Goal: Find specific page/section: Find specific page/section

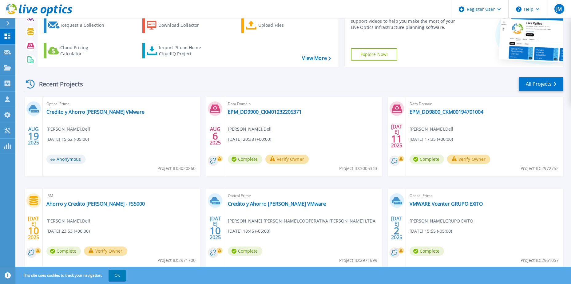
scroll to position [26, 0]
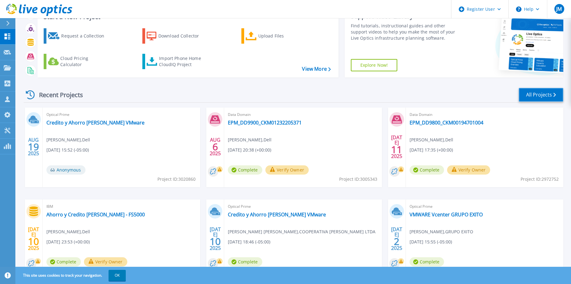
click at [530, 97] on link "All Projects" at bounding box center [541, 95] width 45 height 14
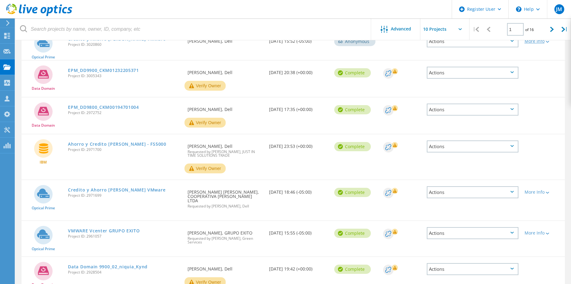
scroll to position [39, 0]
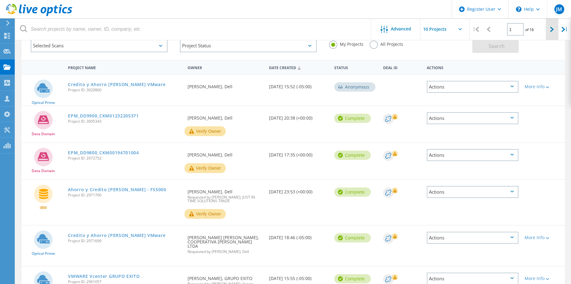
click at [554, 31] on icon at bounding box center [552, 29] width 4 height 5
type input "2"
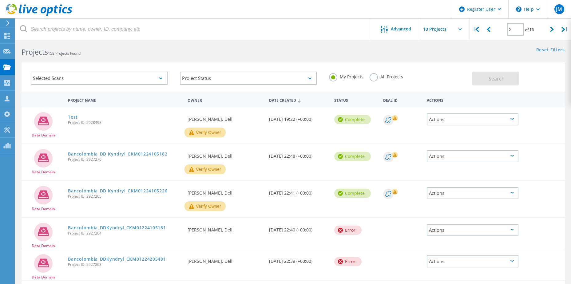
scroll to position [0, 0]
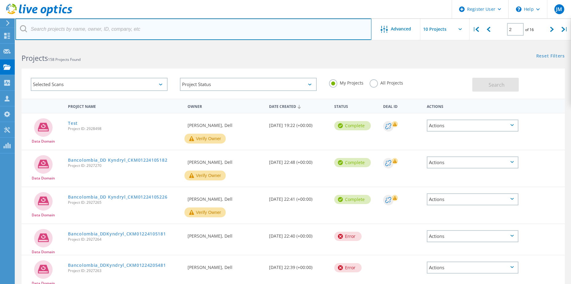
click at [132, 31] on input "text" at bounding box center [193, 29] width 356 height 22
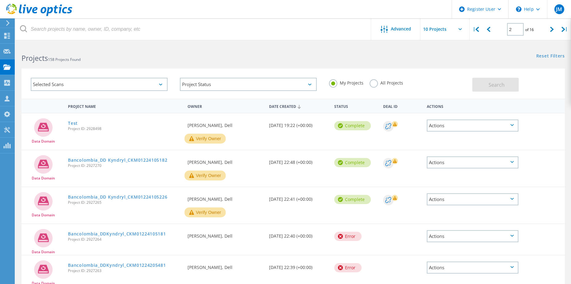
click at [376, 84] on label "All Projects" at bounding box center [387, 82] width 34 height 6
click at [0, 0] on input "All Projects" at bounding box center [0, 0] width 0 height 0
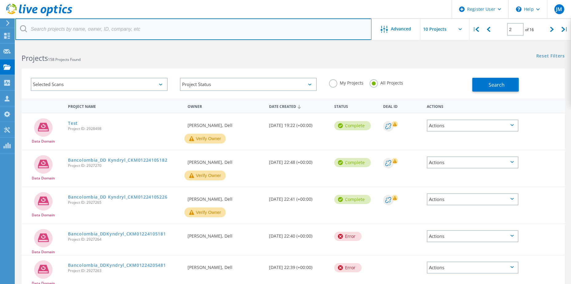
click at [61, 26] on input "text" at bounding box center [193, 29] width 356 height 22
type input "municipio medellin"
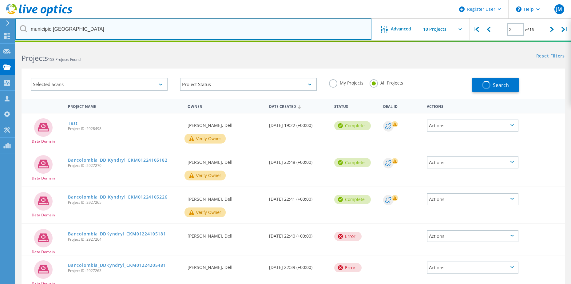
scroll to position [31, 0]
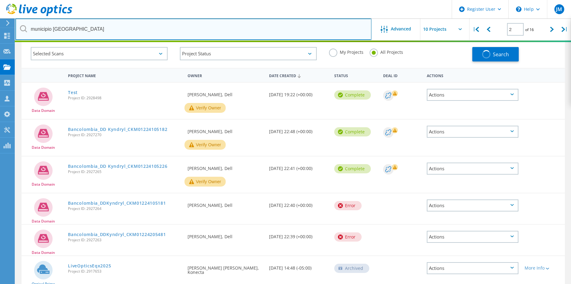
type input "1"
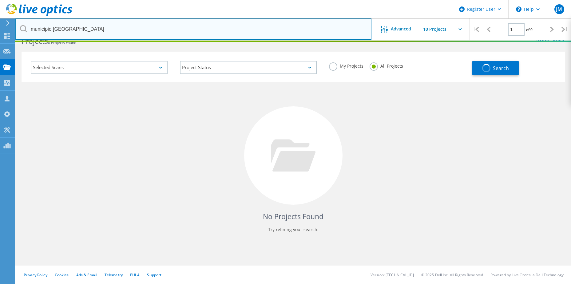
scroll to position [0, 0]
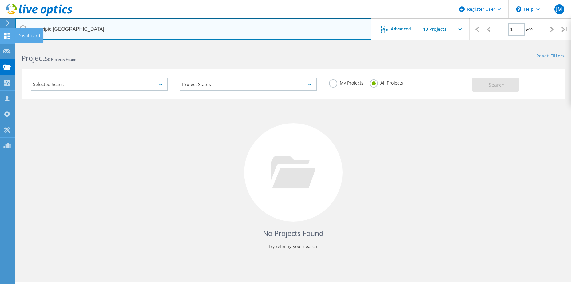
drag, startPoint x: 52, startPoint y: 26, endPoint x: 10, endPoint y: 37, distance: 44.2
click at [10, 45] on div "Register User \n Help Explore Helpful Articles Contact Support JM Dell User Jef…" at bounding box center [285, 173] width 571 height 257
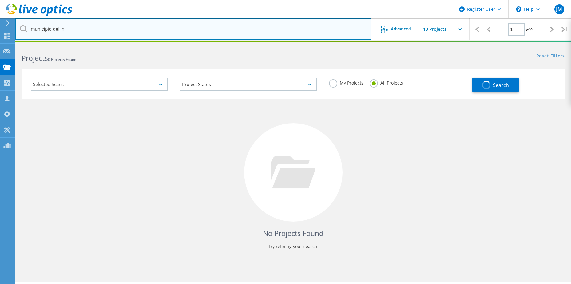
drag, startPoint x: 53, startPoint y: 29, endPoint x: -3, endPoint y: 23, distance: 56.3
click at [0, 23] on html "Register User \n Help Explore Helpful Articles Contact Support JM Dell User Jef…" at bounding box center [285, 150] width 571 height 301
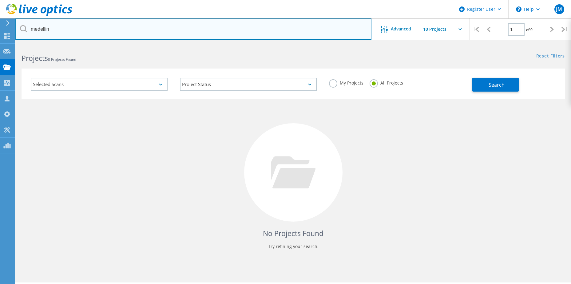
type input "medellin"
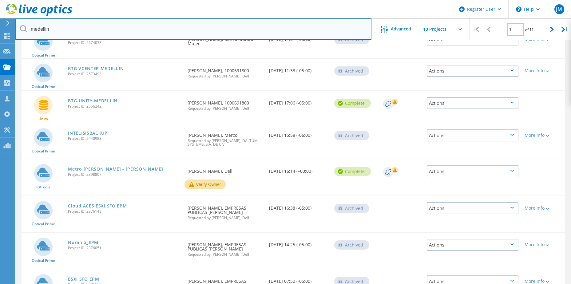
scroll to position [200, 0]
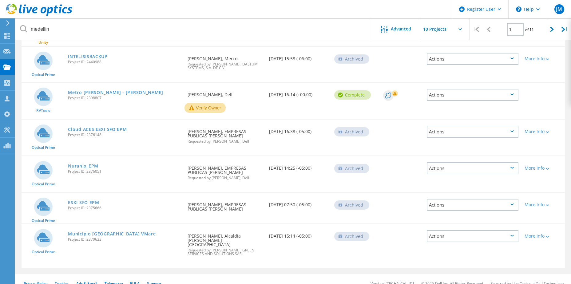
click at [107, 236] on link "Municipio Medellín VMare" at bounding box center [112, 234] width 88 height 4
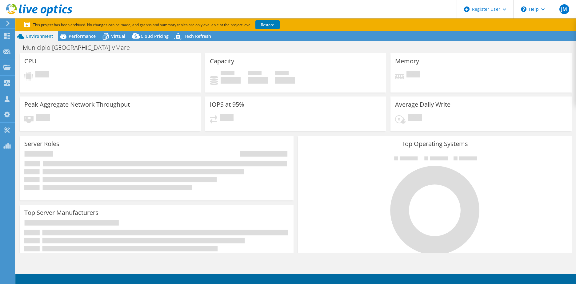
select select "SouthAmerica"
select select "USD"
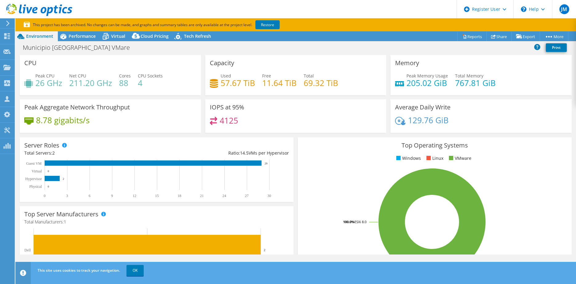
click at [245, 99] on div "IOPS at 95% 4125" at bounding box center [295, 116] width 181 height 34
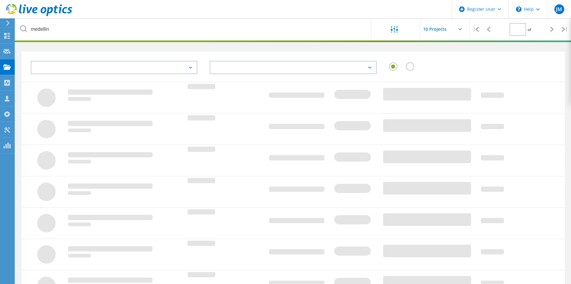
scroll to position [17, 0]
type input "1"
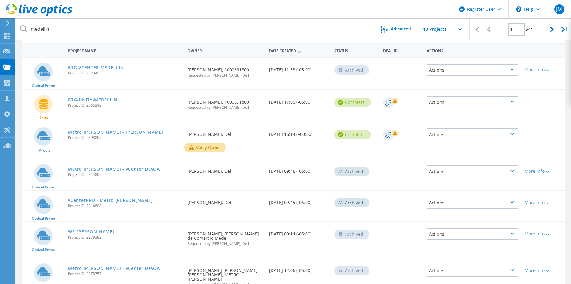
scroll to position [0, 0]
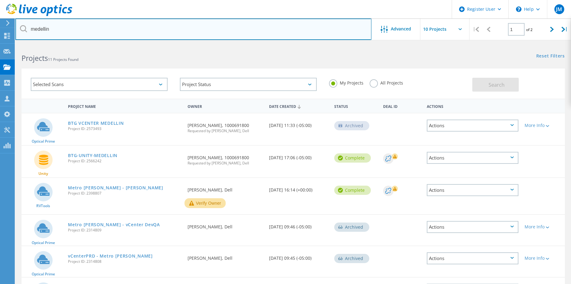
click at [49, 32] on input "medellin" at bounding box center [193, 29] width 356 height 22
click at [30, 30] on input "medellin" at bounding box center [193, 29] width 356 height 22
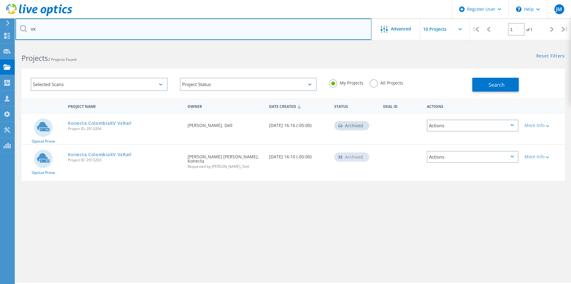
type input "v"
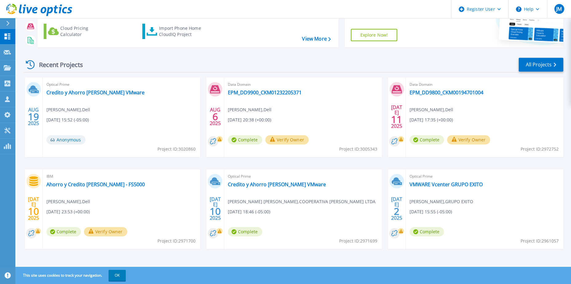
scroll to position [57, 0]
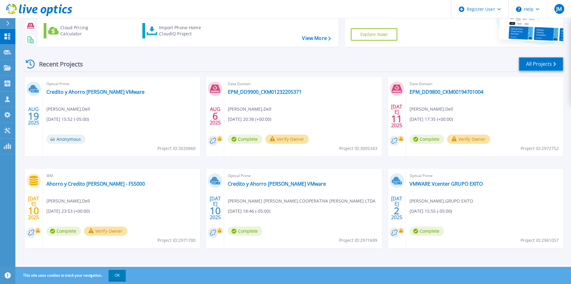
click at [533, 69] on link "All Projects" at bounding box center [541, 64] width 45 height 14
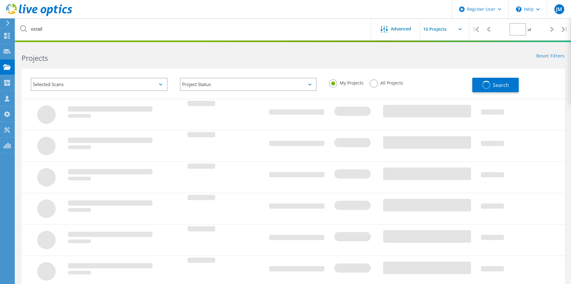
type input "1"
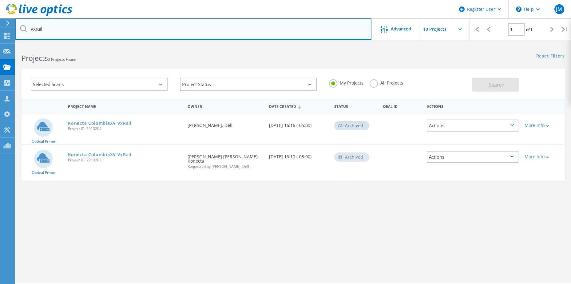
drag, startPoint x: 60, startPoint y: 30, endPoint x: 12, endPoint y: 16, distance: 50.5
click at [12, 45] on div "Register User \n Help Explore Helpful Articles Contact Support JM Dell User [PE…" at bounding box center [285, 173] width 571 height 257
type input "municipio"
